Goal: Download file/media

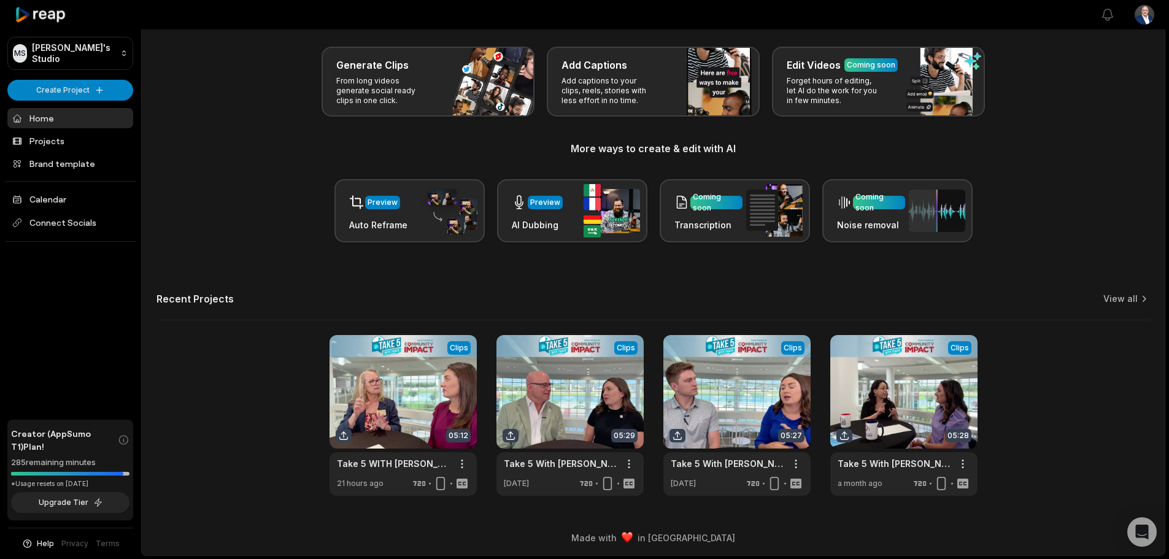
scroll to position [53, 0]
click at [412, 393] on link at bounding box center [403, 415] width 147 height 161
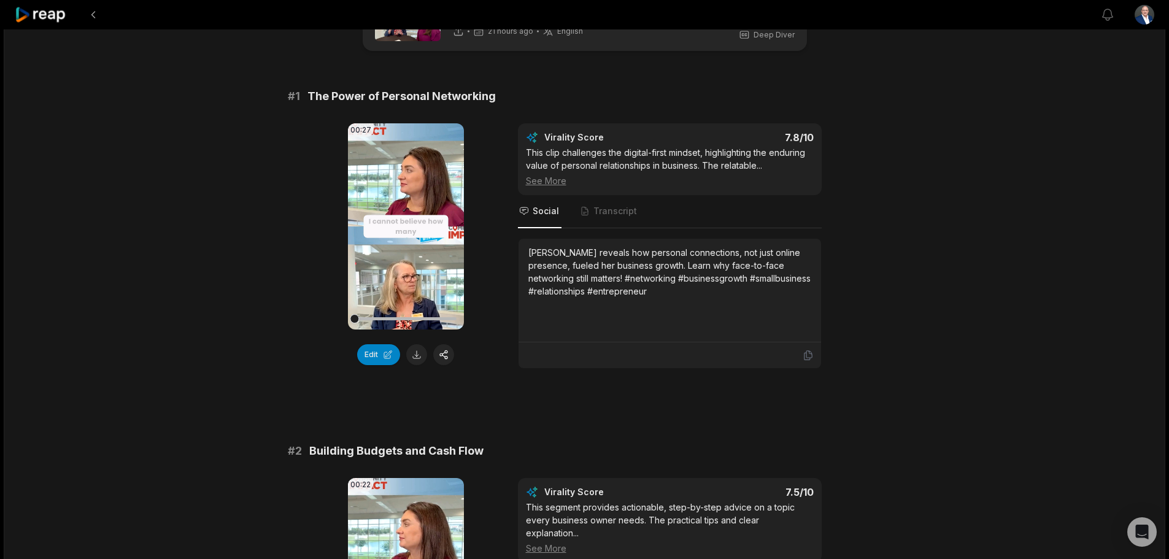
scroll to position [61, 0]
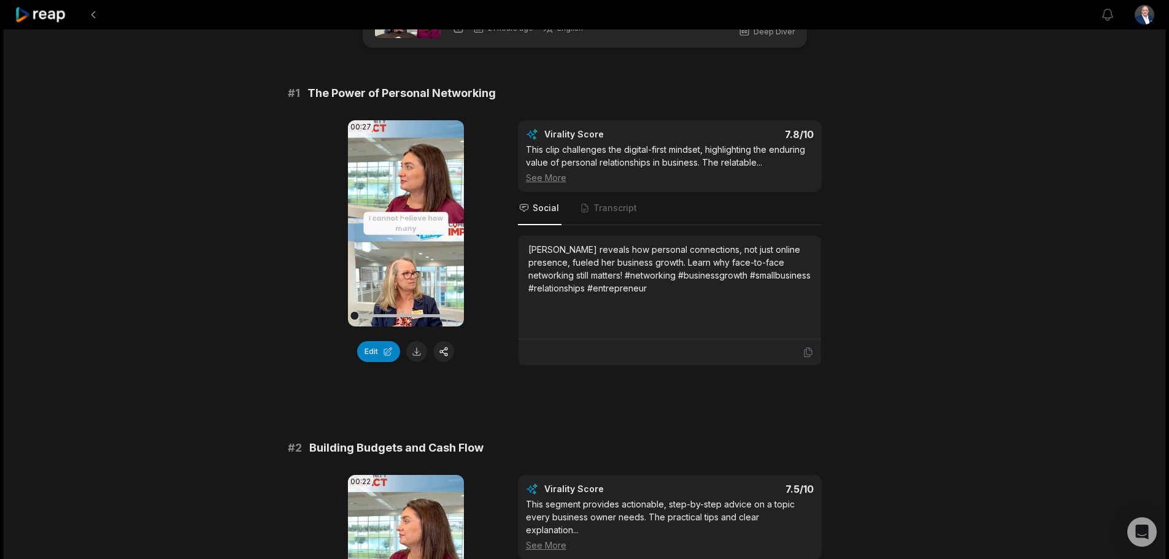
click at [406, 225] on icon at bounding box center [405, 223] width 9 height 10
click at [417, 353] on button at bounding box center [416, 351] width 21 height 21
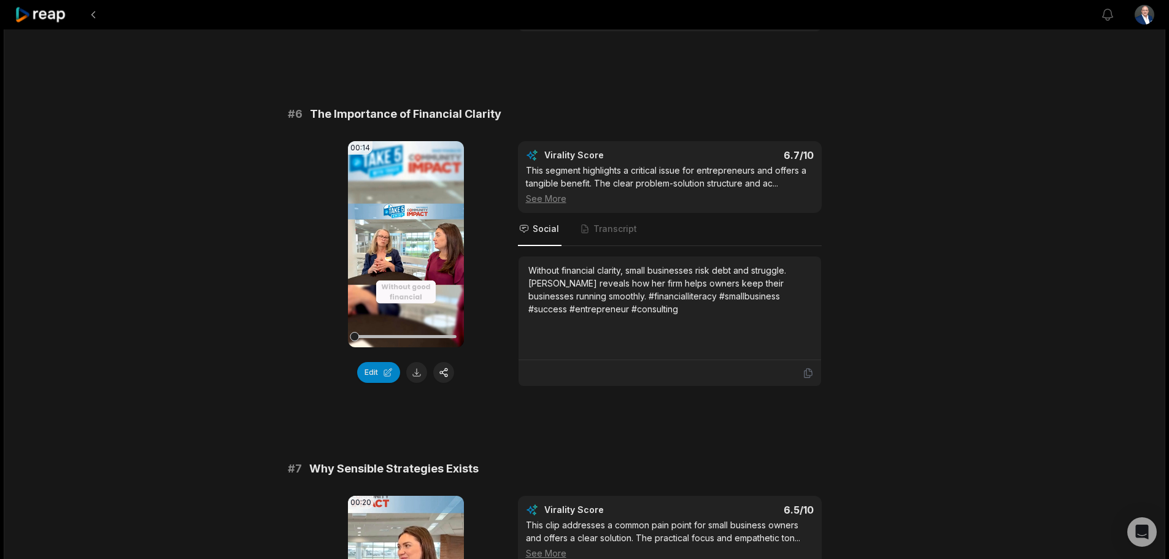
scroll to position [2210, 0]
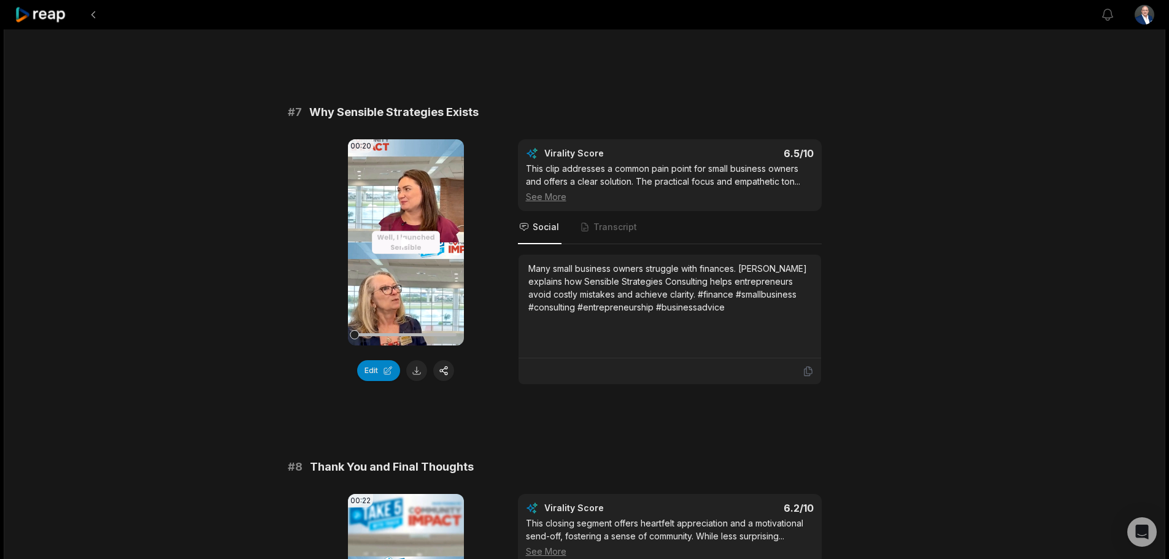
click at [403, 245] on icon at bounding box center [405, 242] width 9 height 10
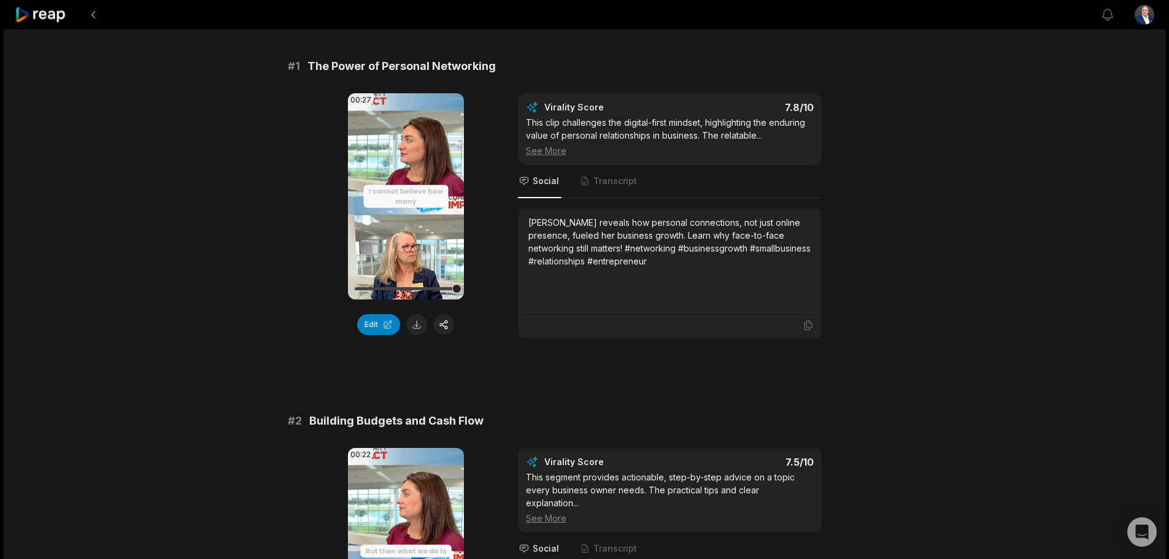
scroll to position [0, 0]
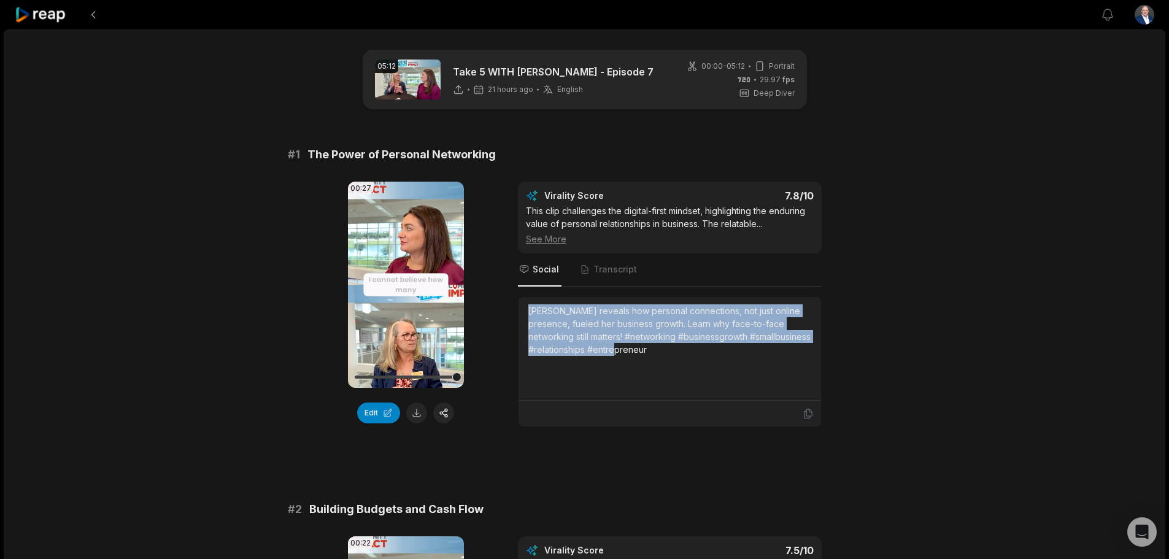
drag, startPoint x: 528, startPoint y: 311, endPoint x: 670, endPoint y: 349, distance: 147.4
click at [670, 349] on div "[PERSON_NAME] reveals how personal connections, not just online presence, fuele…" at bounding box center [669, 330] width 283 height 52
copy div "[PERSON_NAME] reveals how personal connections, not just online presence, fuele…"
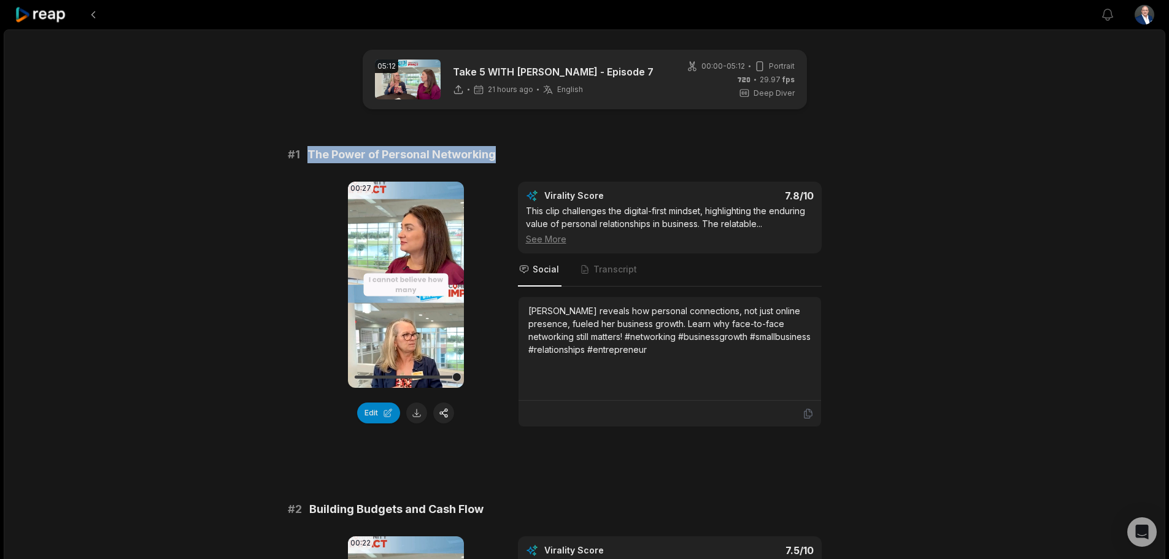
drag, startPoint x: 308, startPoint y: 152, endPoint x: 495, endPoint y: 152, distance: 186.6
click at [495, 152] on div "# 1 The Power of Personal Networking" at bounding box center [585, 154] width 594 height 17
copy span "The Power of Personal Networking"
